Goal: Ask a question

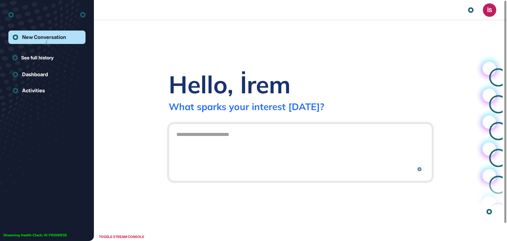
scroll to position [0, 0]
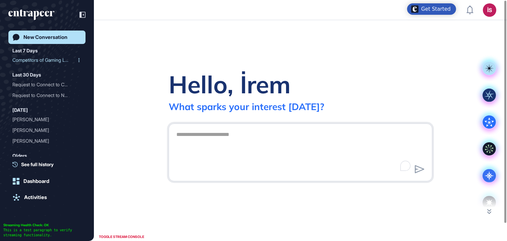
click at [47, 64] on div "Competitors of Gaming Lap..." at bounding box center [44, 60] width 64 height 11
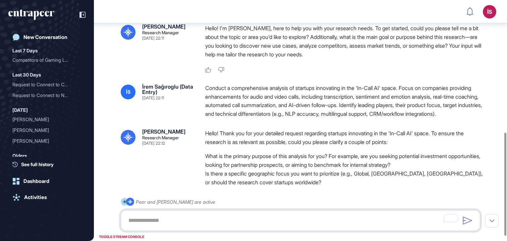
scroll to position [309, 0]
